Goal: Task Accomplishment & Management: Complete application form

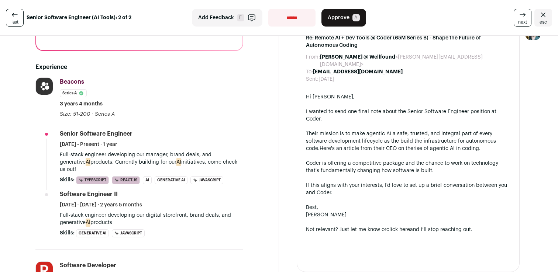
scroll to position [197, 0]
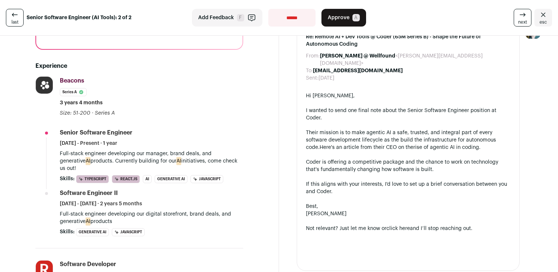
click at [193, 156] on p "Full-stack engineer developing our manager, brand deals, and generative AI prod…" at bounding box center [151, 161] width 183 height 22
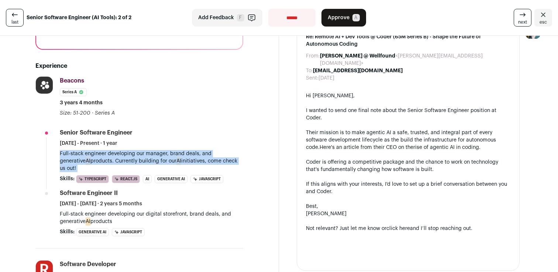
click at [193, 156] on p "Full-stack engineer developing our manager, brand deals, and generative AI prod…" at bounding box center [151, 161] width 183 height 22
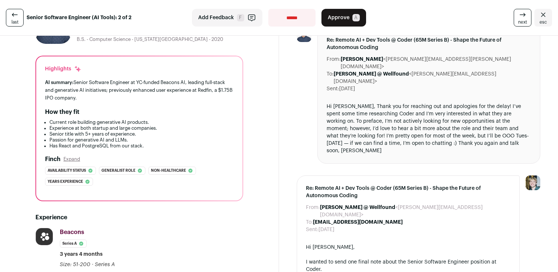
scroll to position [0, 0]
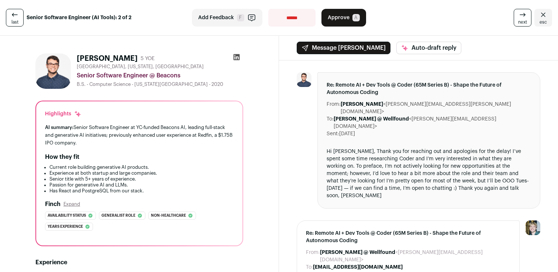
click at [430, 148] on div "Hi [PERSON_NAME], Thank you for reaching out and apologies for the delay! I’ve …" at bounding box center [428, 174] width 204 height 52
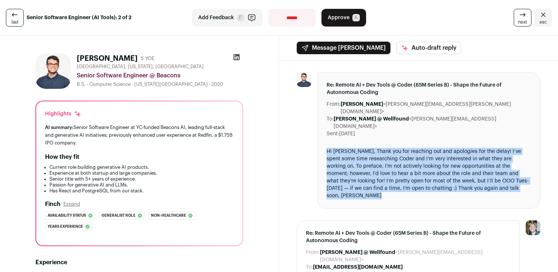
click at [430, 148] on div "Hi [PERSON_NAME], Thank you for reaching out and apologies for the delay! I’ve …" at bounding box center [428, 174] width 204 height 52
click at [406, 148] on div "Hi [PERSON_NAME], Thank you for reaching out and apologies for the delay! I’ve …" at bounding box center [428, 174] width 204 height 52
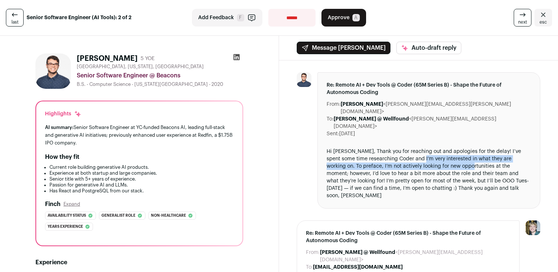
drag, startPoint x: 406, startPoint y: 143, endPoint x: 423, endPoint y: 155, distance: 20.5
click at [423, 155] on div "Hi [PERSON_NAME], Thank you for reaching out and apologies for the delay! I’ve …" at bounding box center [428, 174] width 204 height 52
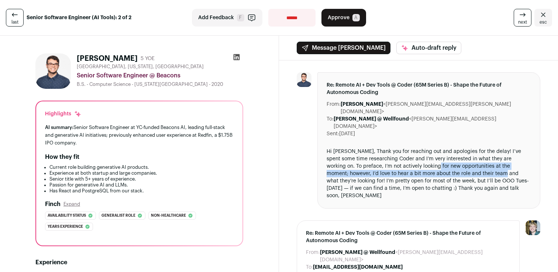
drag, startPoint x: 423, startPoint y: 155, endPoint x: 450, endPoint y: 161, distance: 27.0
click at [450, 162] on div "Hi [PERSON_NAME], Thank you for reaching out and apologies for the delay! I’ve …" at bounding box center [428, 174] width 204 height 52
click at [450, 161] on div "Hi [PERSON_NAME], Thank you for reaching out and apologies for the delay! I’ve …" at bounding box center [428, 174] width 204 height 52
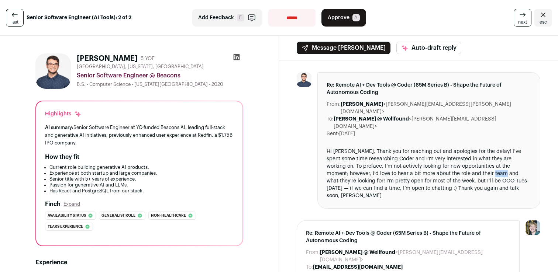
click at [450, 161] on div "Hi [PERSON_NAME], Thank you for reaching out and apologies for the delay! I’ve …" at bounding box center [428, 174] width 204 height 52
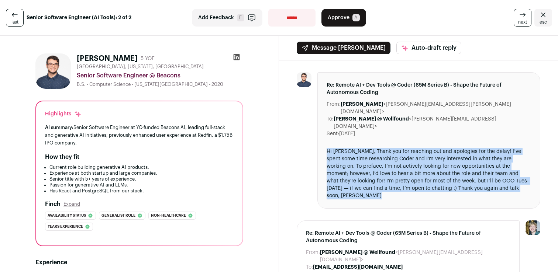
click at [450, 161] on div "Hi [PERSON_NAME], Thank you for reaching out and apologies for the delay! I’ve …" at bounding box center [428, 174] width 204 height 52
click at [411, 156] on div "Hi [PERSON_NAME], Thank you for reaching out and apologies for the delay! I’ve …" at bounding box center [428, 174] width 204 height 52
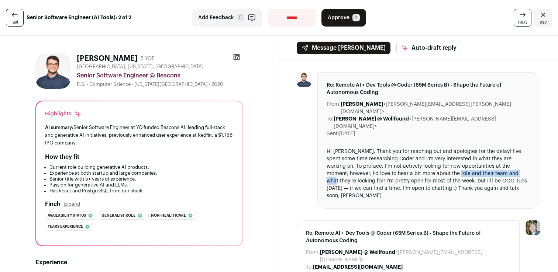
drag, startPoint x: 411, startPoint y: 156, endPoint x: 463, endPoint y: 161, distance: 52.2
click at [464, 161] on div "Hi [PERSON_NAME], Thank you for reaching out and apologies for the delay! I’ve …" at bounding box center [428, 174] width 204 height 52
click at [346, 22] on button "Approve A" at bounding box center [343, 18] width 45 height 18
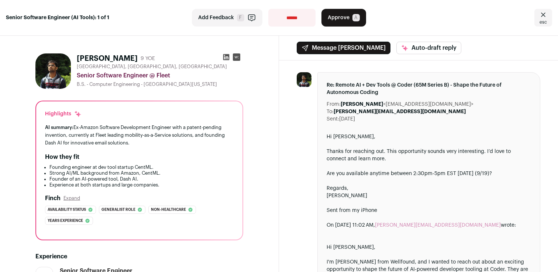
click at [395, 156] on div "Thanks for reaching out. This opportunity sounds very interesting. I’d love to …" at bounding box center [428, 155] width 204 height 15
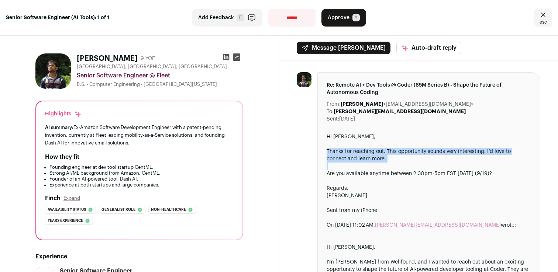
click at [395, 156] on div "Thanks for reaching out. This opportunity sounds very interesting. I’d love to …" at bounding box center [428, 155] width 204 height 15
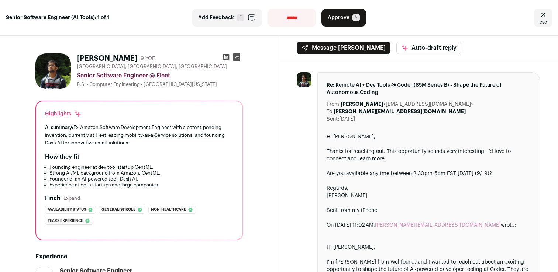
click at [385, 177] on div "Are you available anytime between 2:30pm-5pm EST [DATE] (9/19)?" at bounding box center [428, 173] width 204 height 7
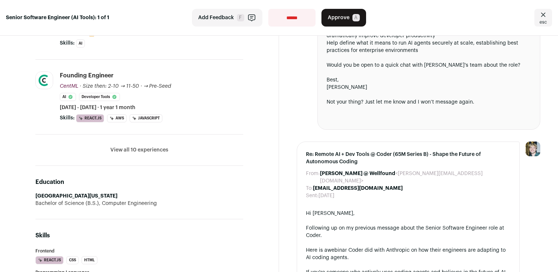
scroll to position [346, 0]
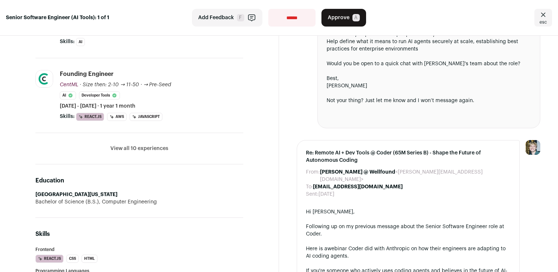
click at [164, 150] on button "View all 10 experiences" at bounding box center [139, 148] width 58 height 7
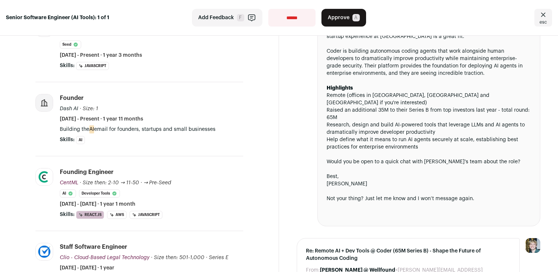
scroll to position [0, 0]
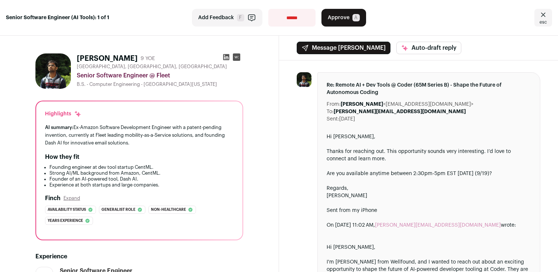
click at [339, 15] on span "Approve" at bounding box center [339, 17] width 22 height 7
